Goal: Navigation & Orientation: Find specific page/section

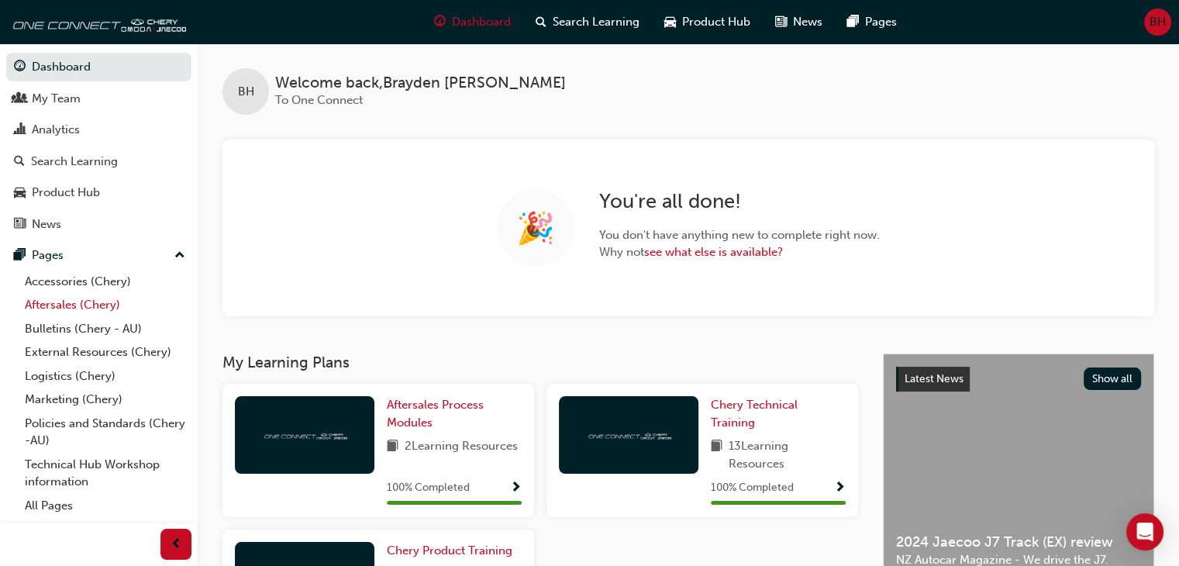
click at [87, 308] on link "Aftersales (Chery)" at bounding box center [105, 305] width 173 height 24
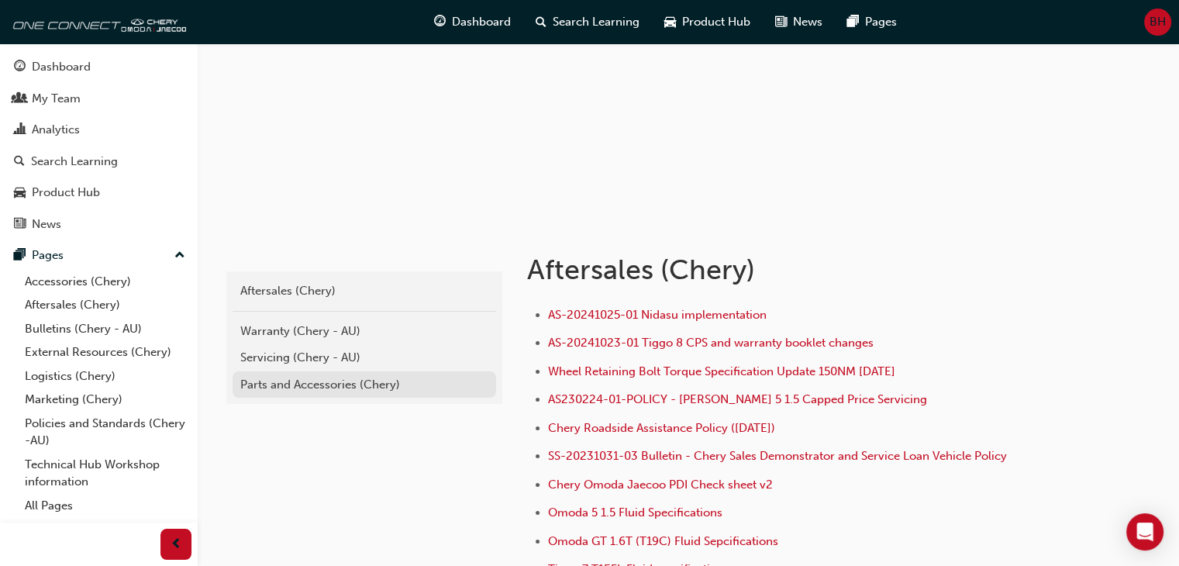
scroll to position [140, 0]
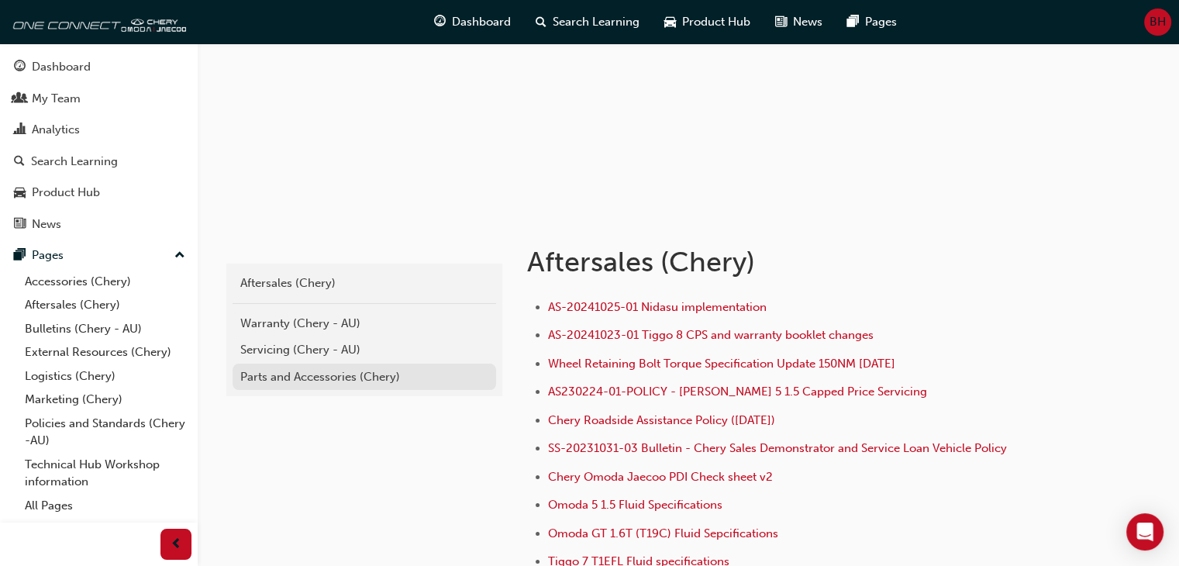
click at [360, 375] on div "Parts and Accessories (Chery)" at bounding box center [364, 377] width 248 height 18
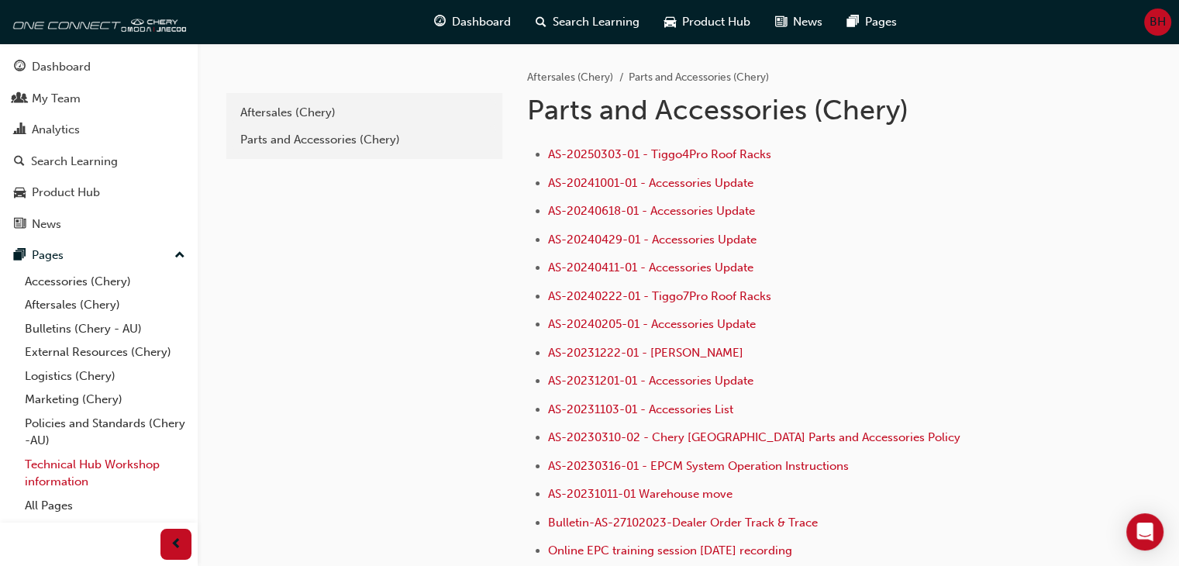
click at [93, 469] on link "Technical Hub Workshop information" at bounding box center [105, 473] width 173 height 41
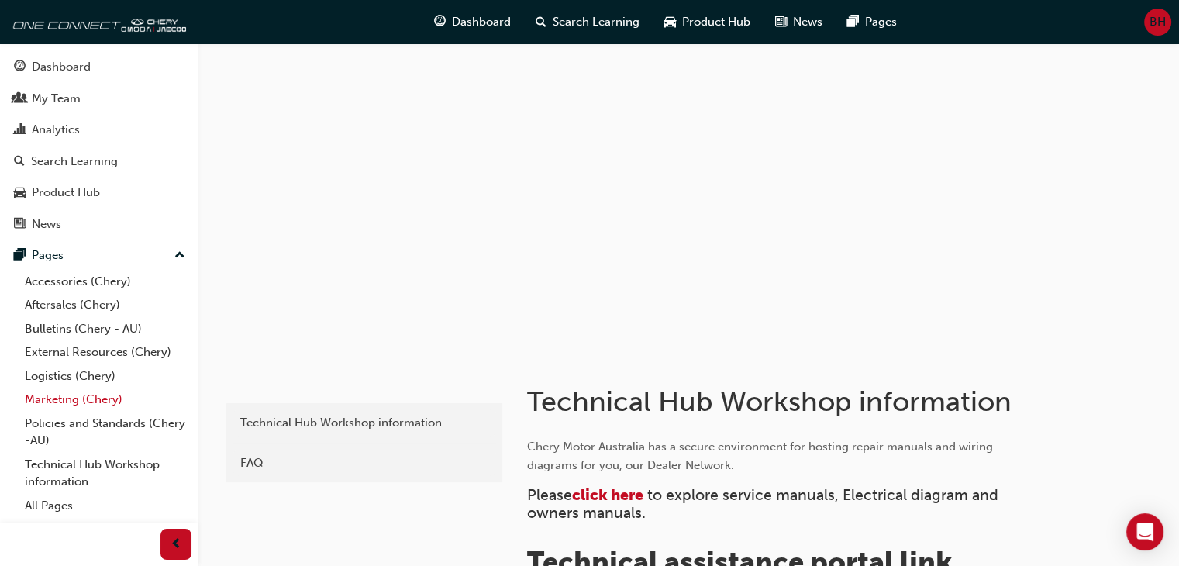
click at [90, 406] on link "Marketing (Chery)" at bounding box center [105, 400] width 173 height 24
